Goal: Task Accomplishment & Management: Manage account settings

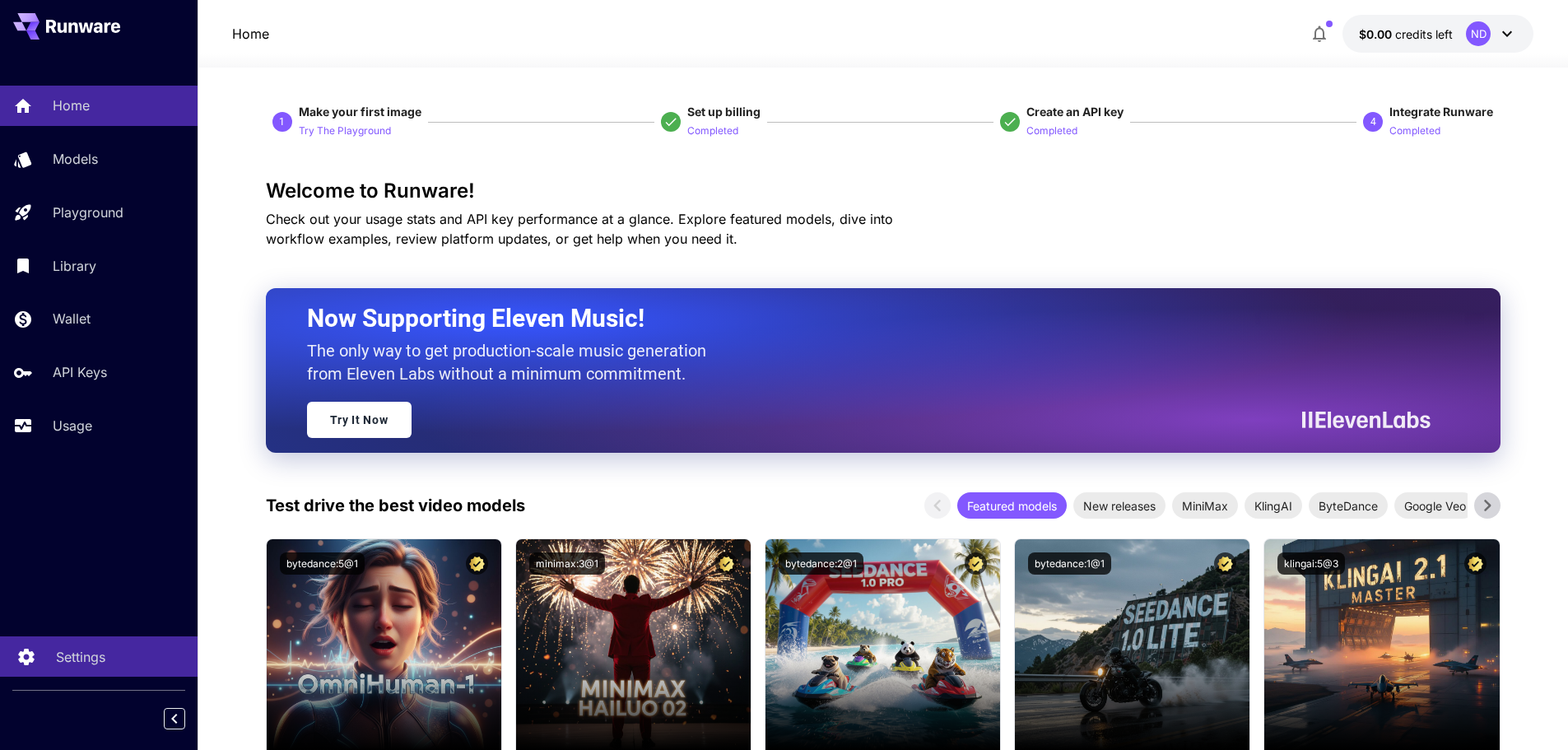
click at [86, 653] on p "Settings" at bounding box center [81, 657] width 49 height 20
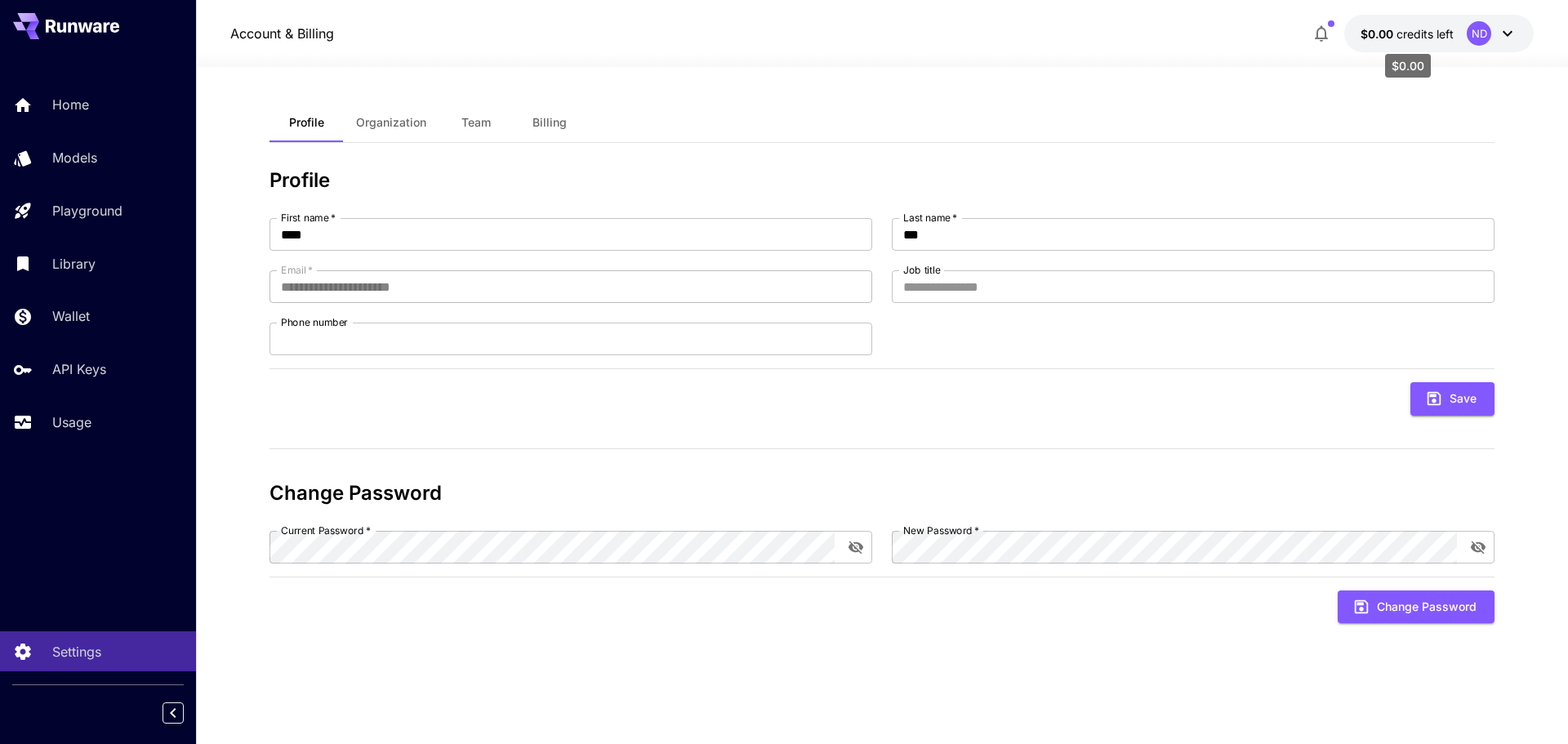
click at [1389, 33] on span "$0.00" at bounding box center [1378, 34] width 36 height 13
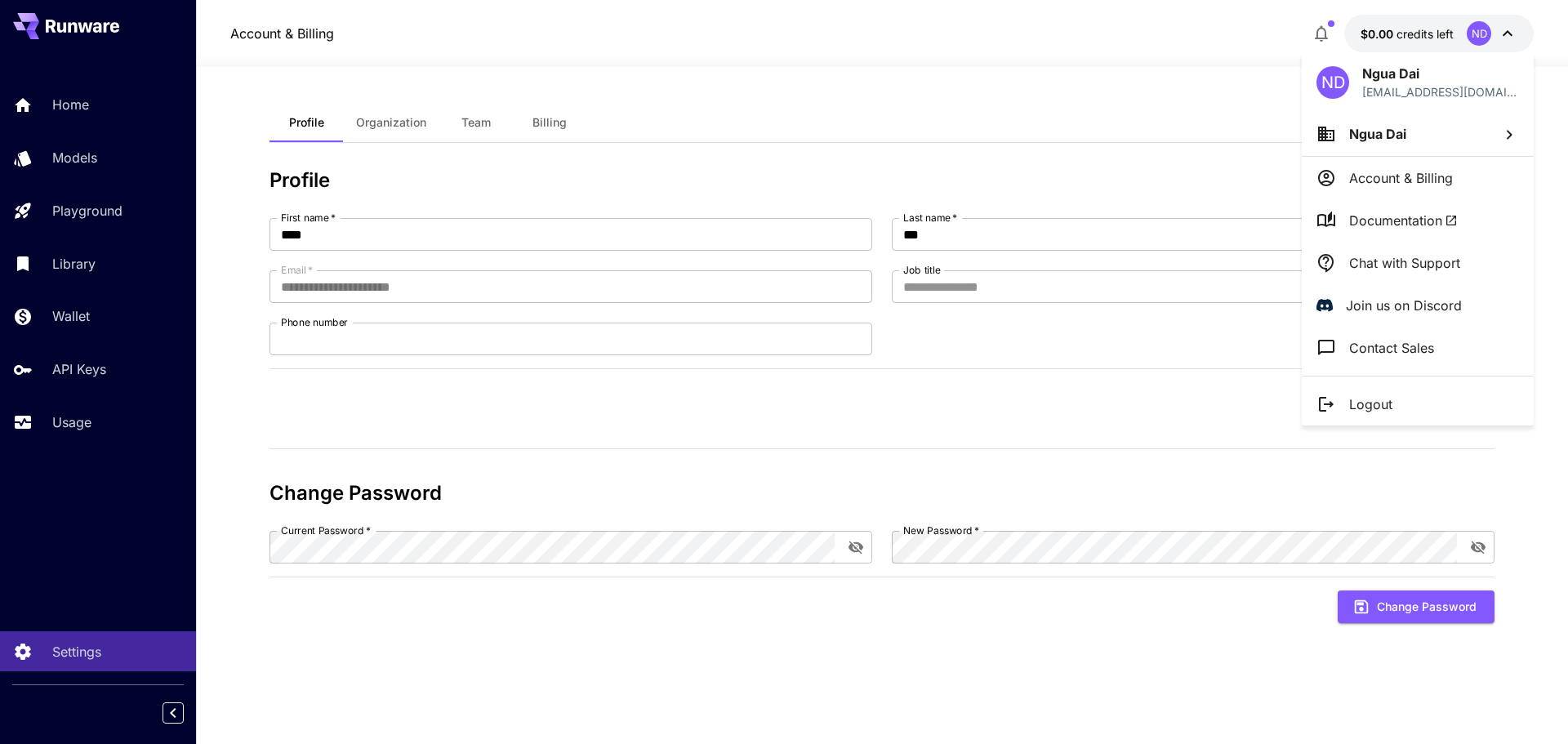
click at [812, 104] on div at bounding box center [784, 372] width 1568 height 744
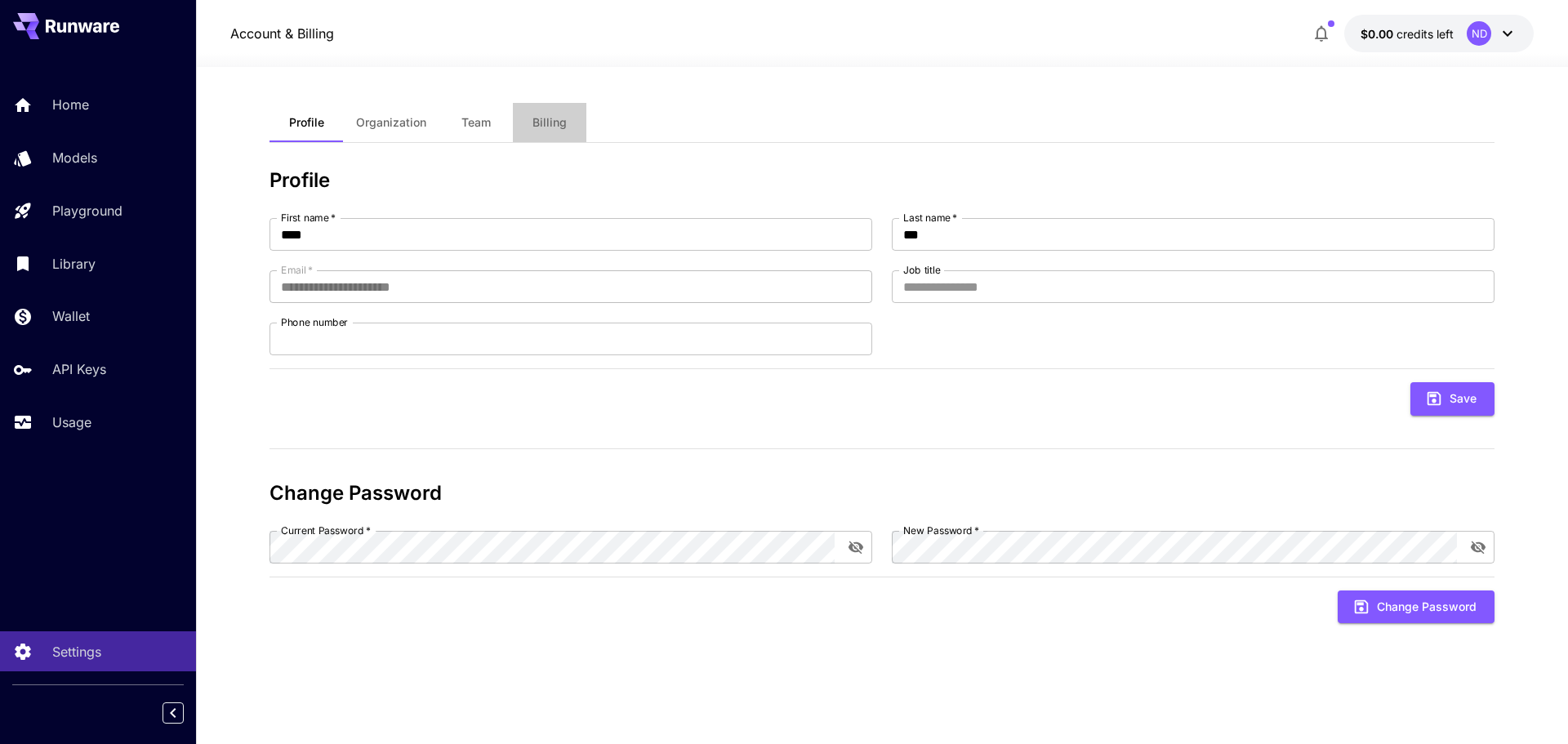
click at [554, 120] on span "Billing" at bounding box center [549, 122] width 35 height 14
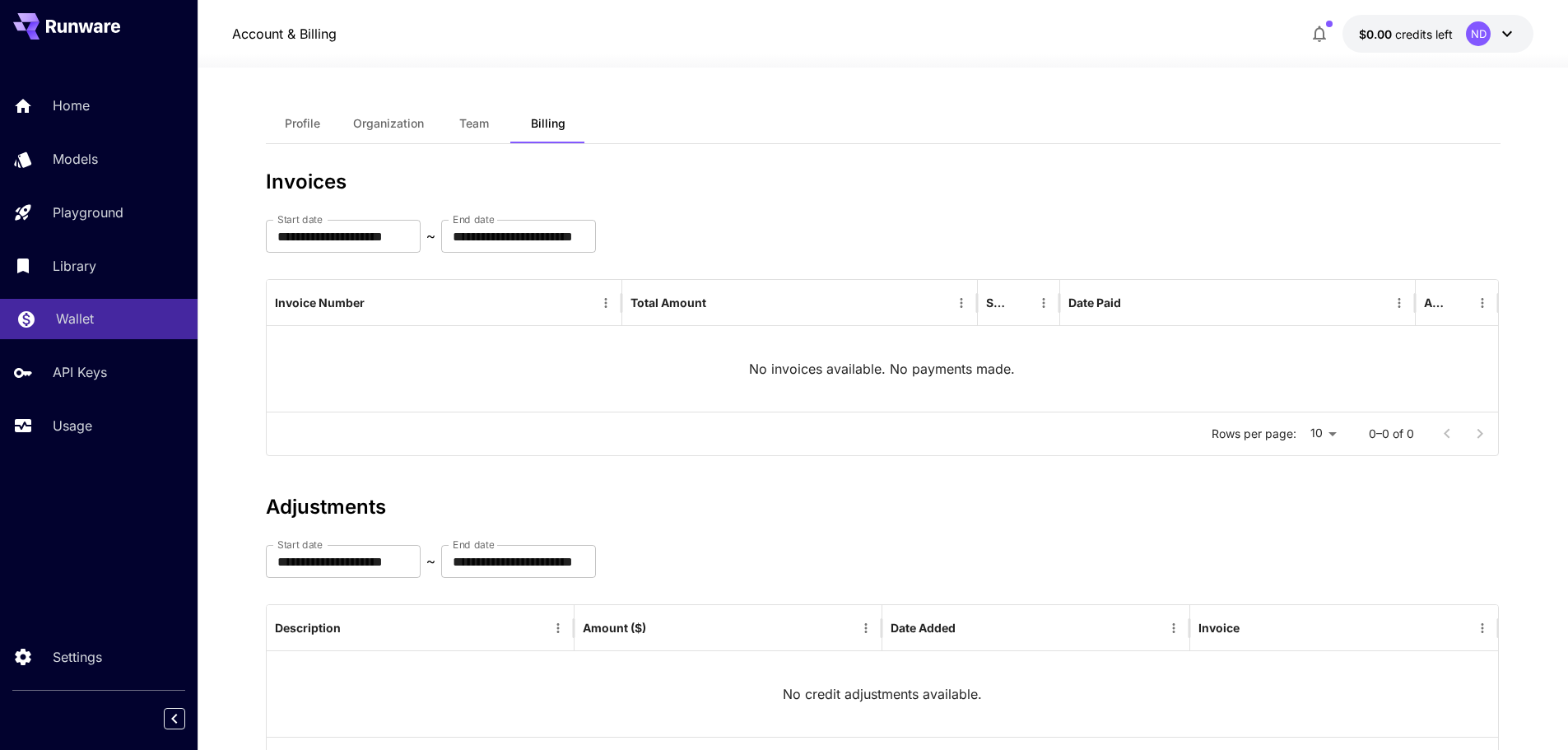
click at [73, 319] on p "Wallet" at bounding box center [75, 318] width 38 height 20
